Goal: Navigation & Orientation: Find specific page/section

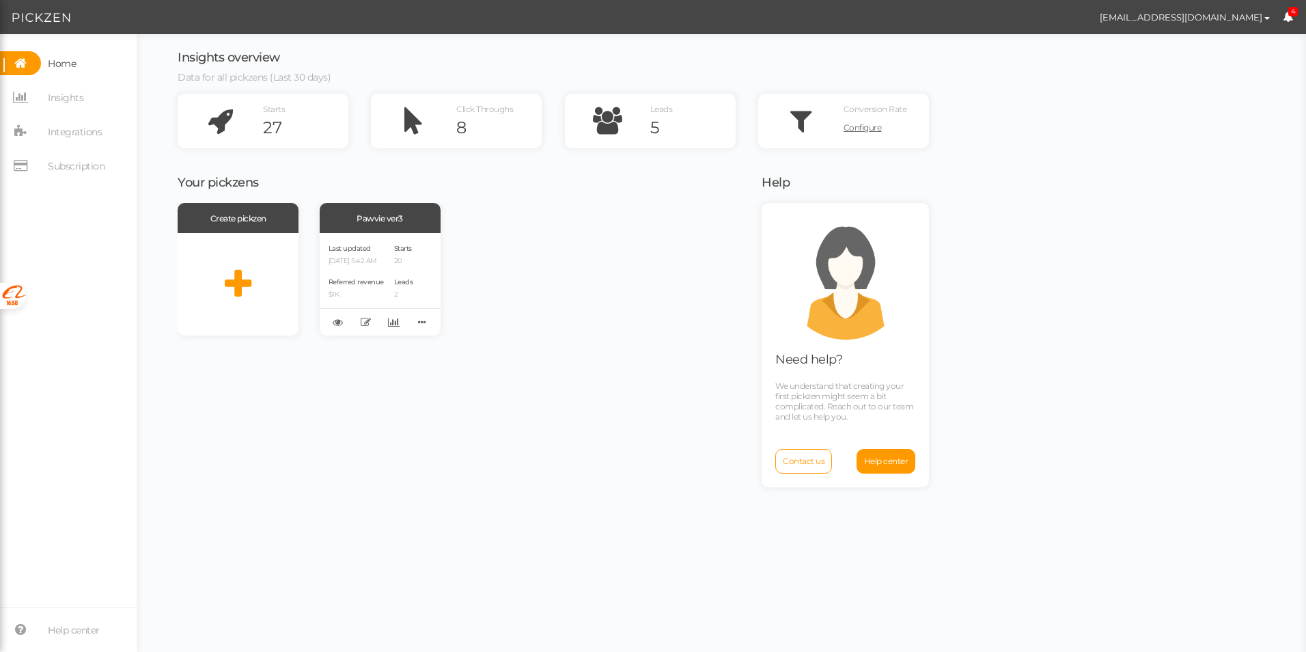
click at [629, 296] on div "Create pickzen Pawvie ver3 Last updated [DATE] 5:42 AM Referred revenue $1K Sta…" at bounding box center [461, 269] width 567 height 133
click at [537, 348] on div "Create pickzen Pawvie ver3 Last updated [DATE] 5:42 AM Referred revenue $1K Sta…" at bounding box center [461, 425] width 567 height 445
click at [81, 105] on span "Insights" at bounding box center [66, 98] width 36 height 22
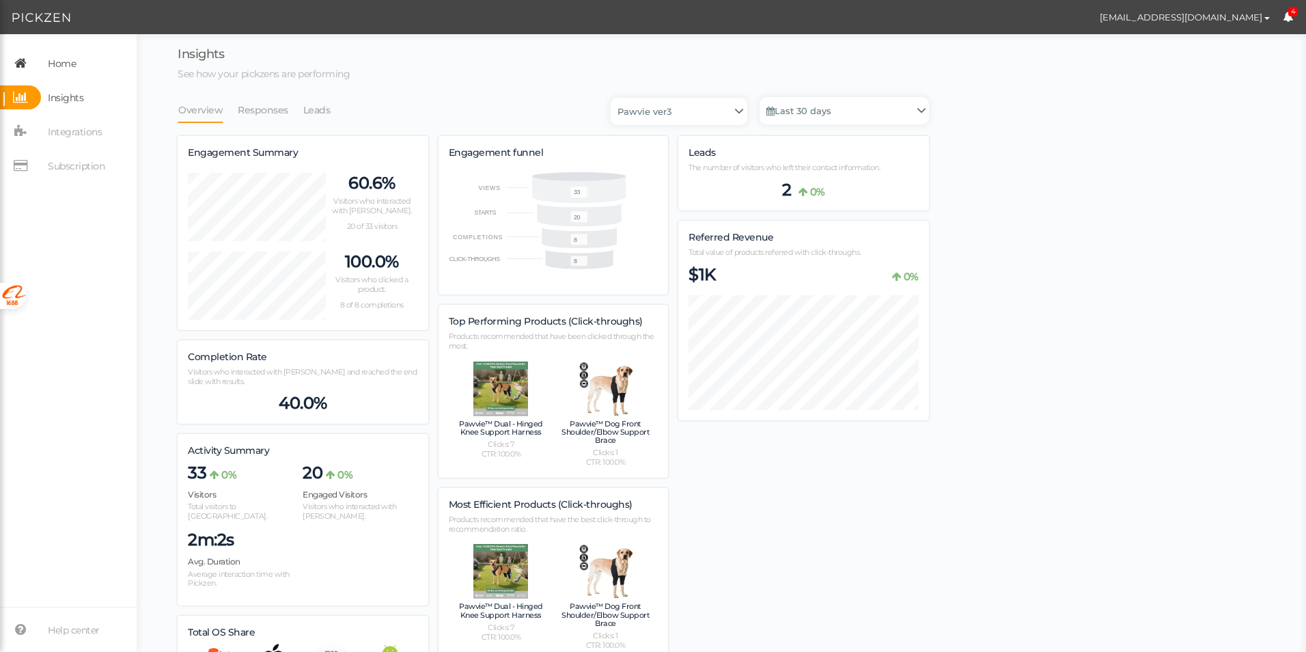
scroll to position [890, 752]
click at [72, 57] on span "Home" at bounding box center [62, 64] width 28 height 22
